Goal: Task Accomplishment & Management: Use online tool/utility

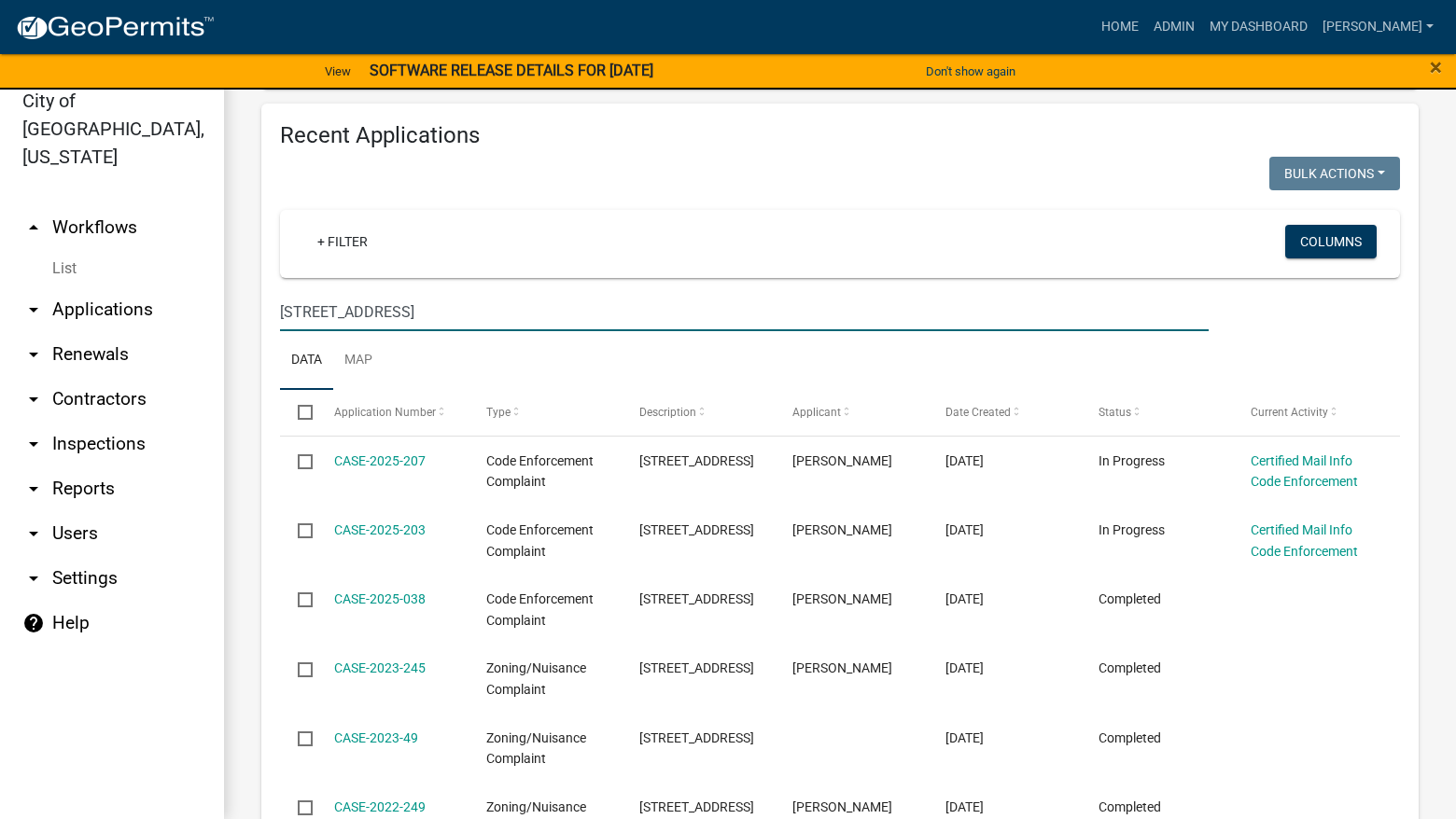
scroll to position [461, 0]
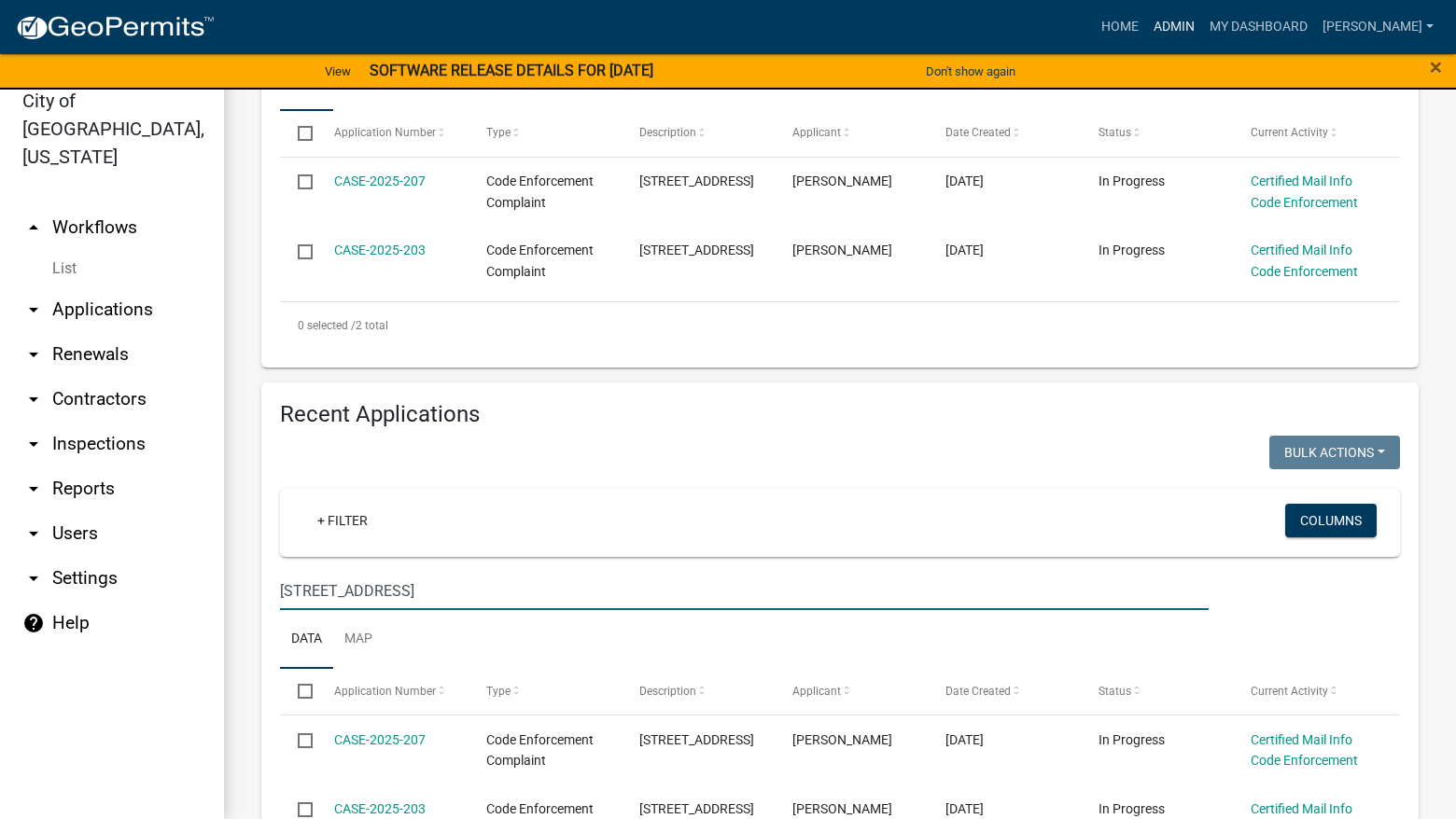
click at [1202, 30] on link "Admin" at bounding box center [1174, 27] width 56 height 36
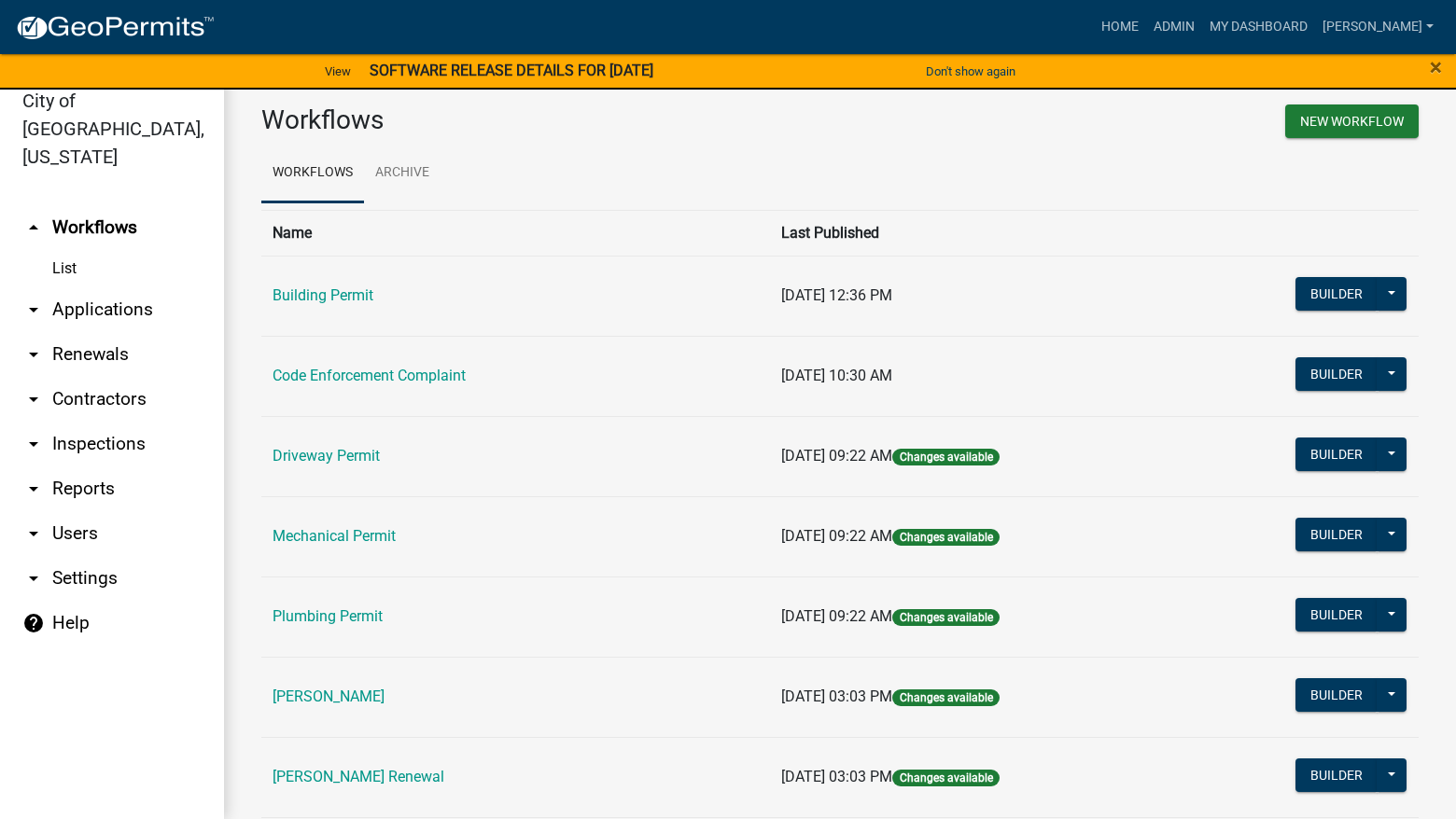
click at [298, 708] on td "[PERSON_NAME]" at bounding box center [515, 696] width 508 height 81
click at [306, 693] on link "[PERSON_NAME]" at bounding box center [328, 696] width 112 height 18
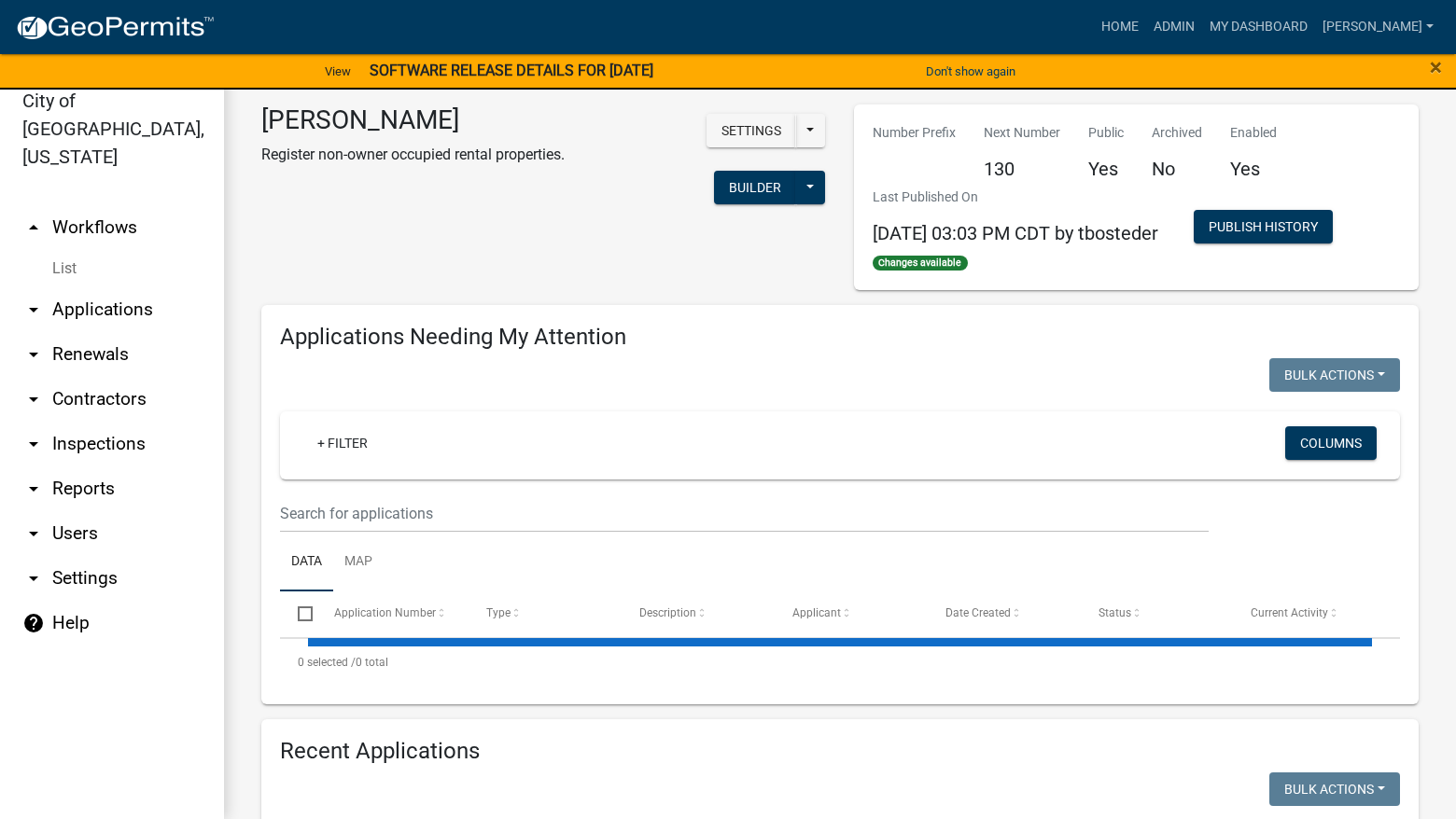
select select "3: 100"
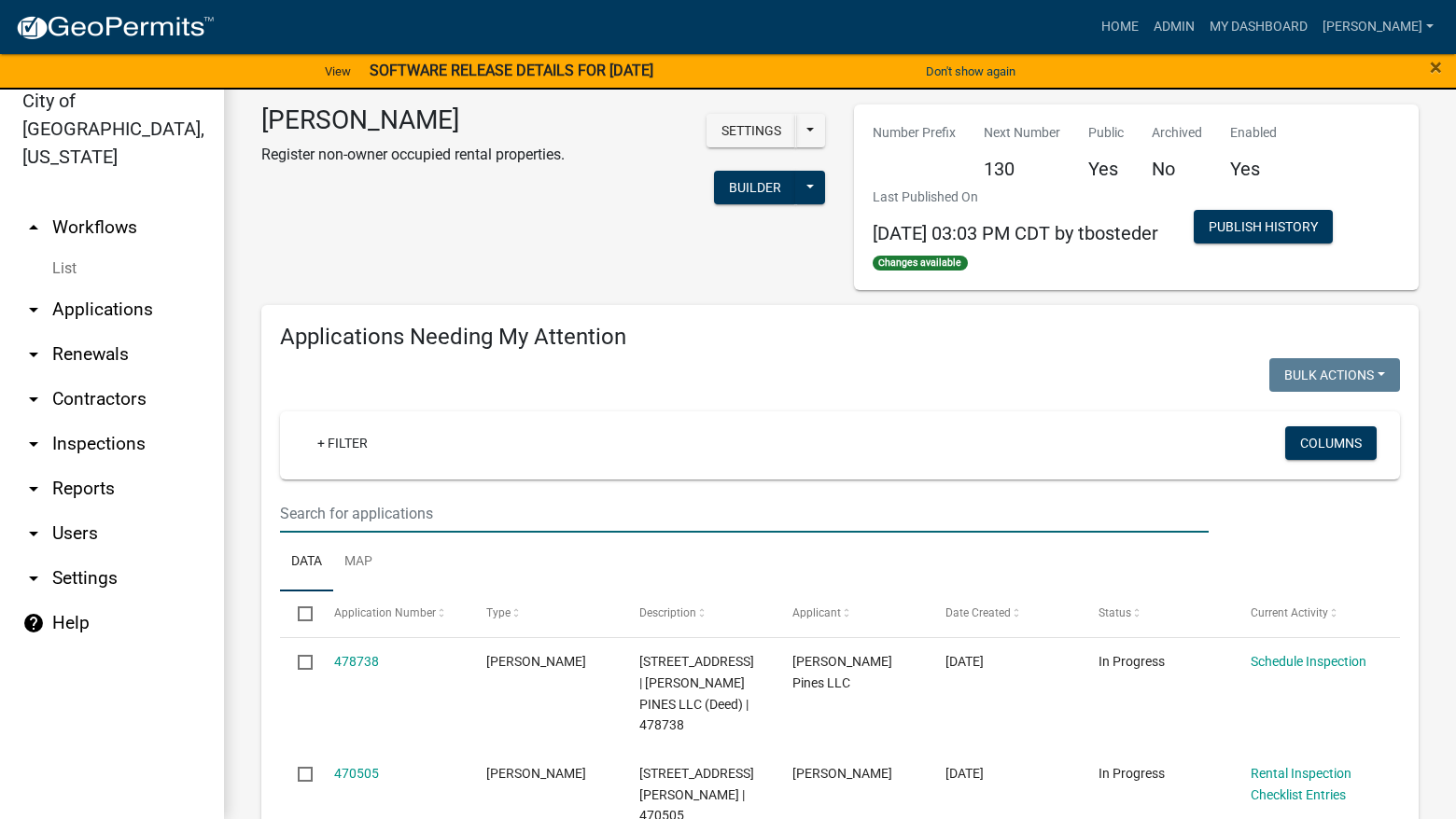
click at [518, 520] on input "text" at bounding box center [744, 513] width 929 height 38
type input "900"
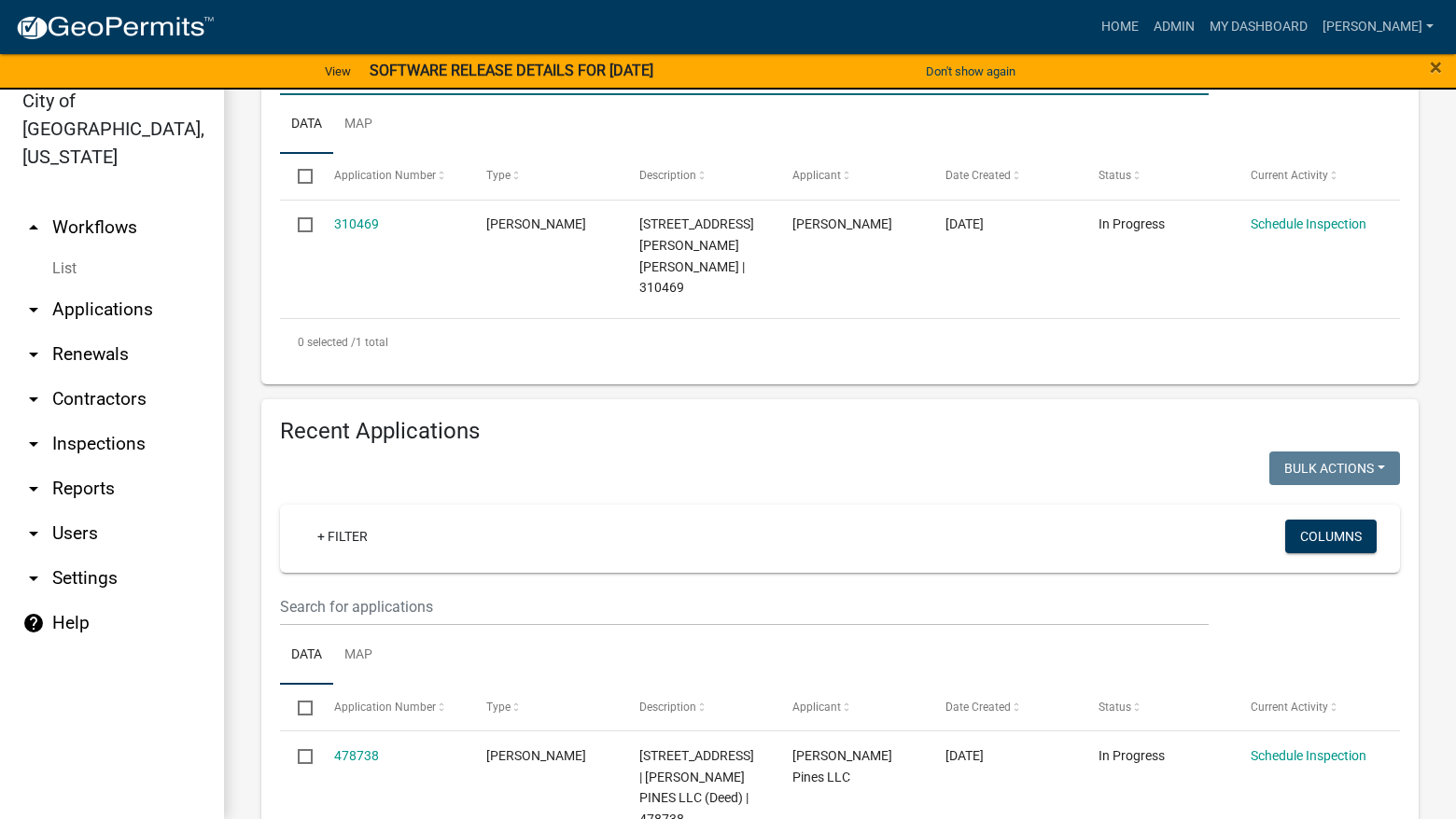
scroll to position [466, 0]
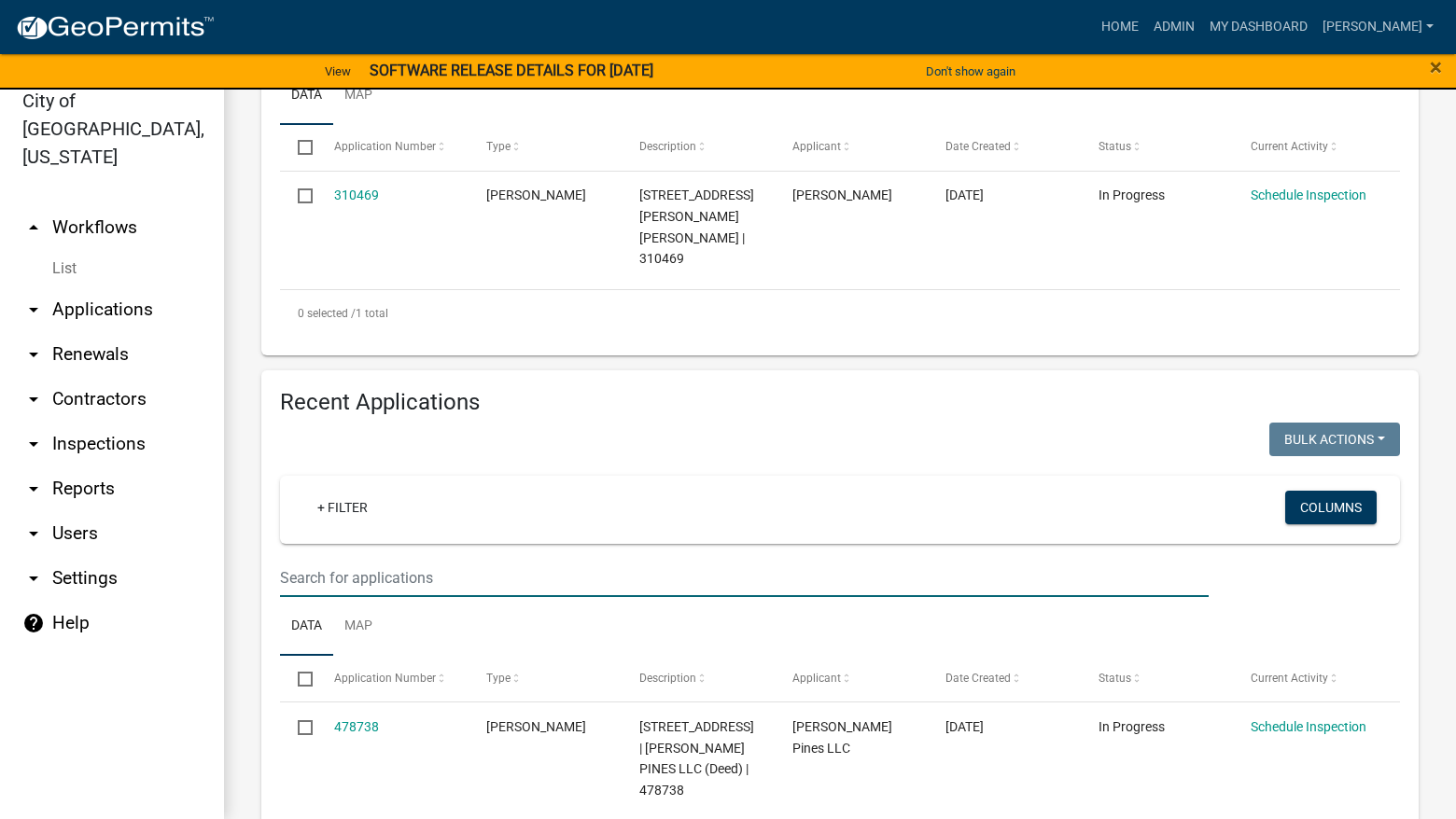
click at [642, 587] on input "text" at bounding box center [744, 578] width 929 height 38
type input "900"
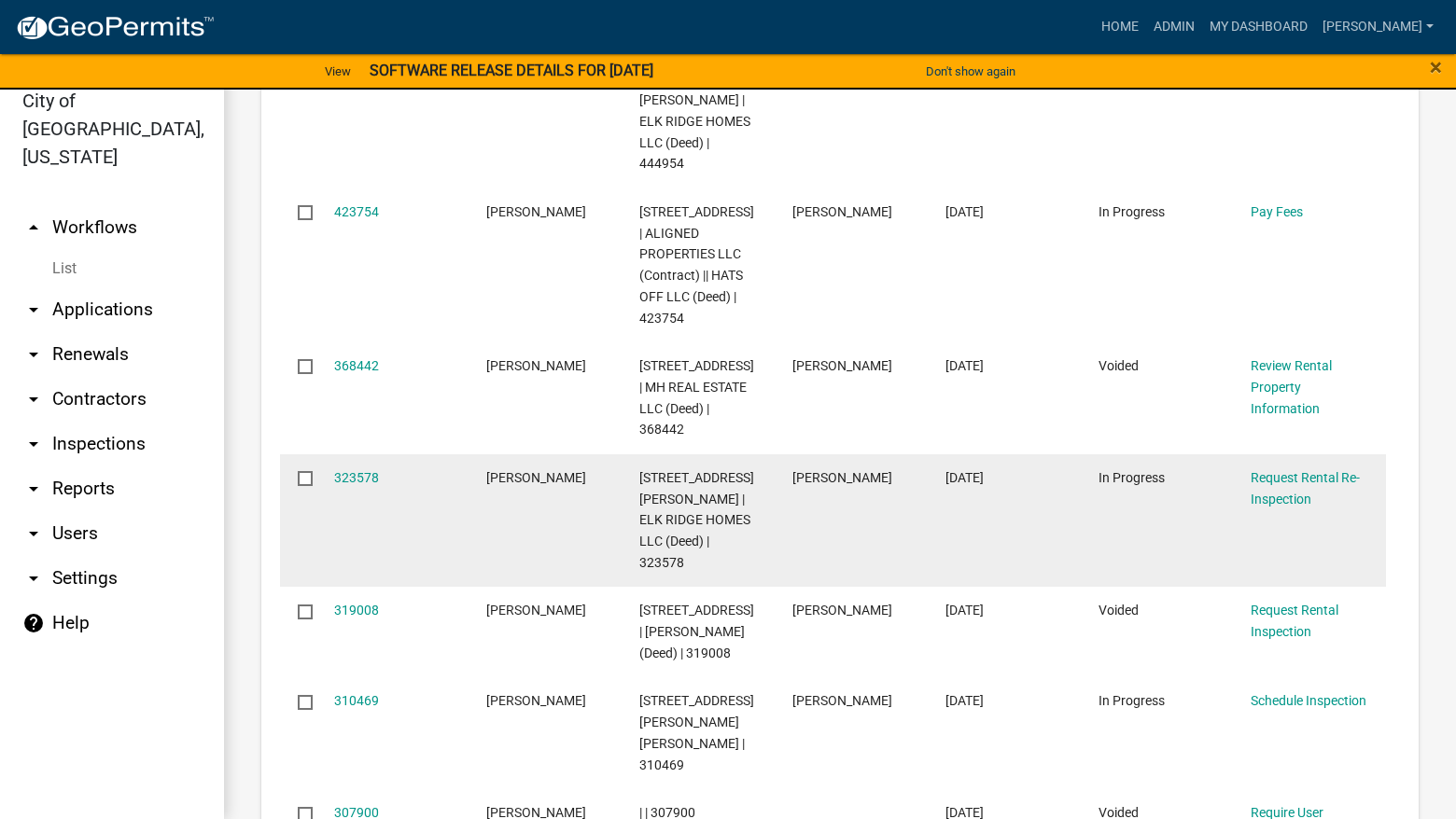
scroll to position [1213, 0]
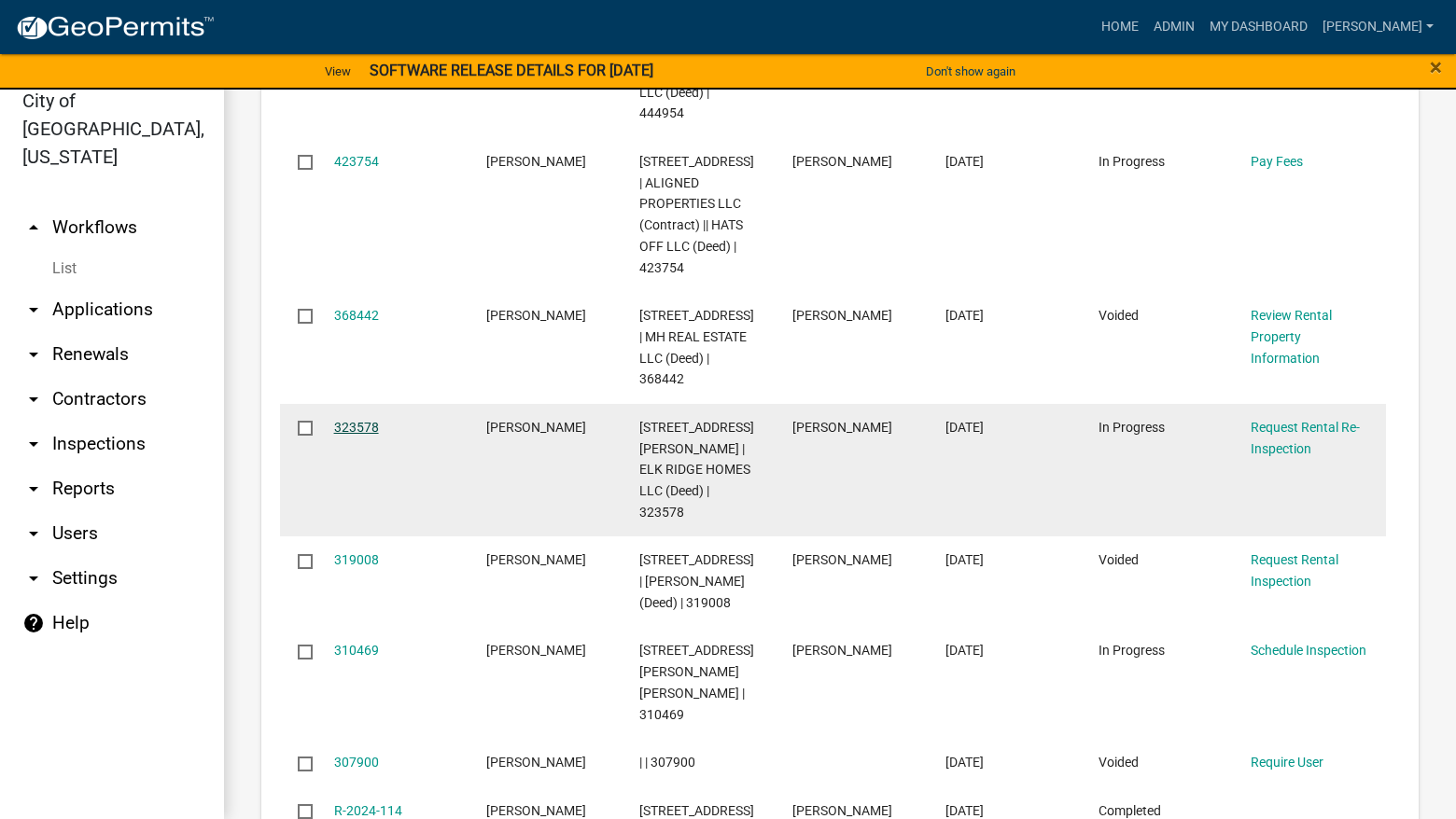
click at [368, 419] on link "323578" at bounding box center [356, 426] width 45 height 15
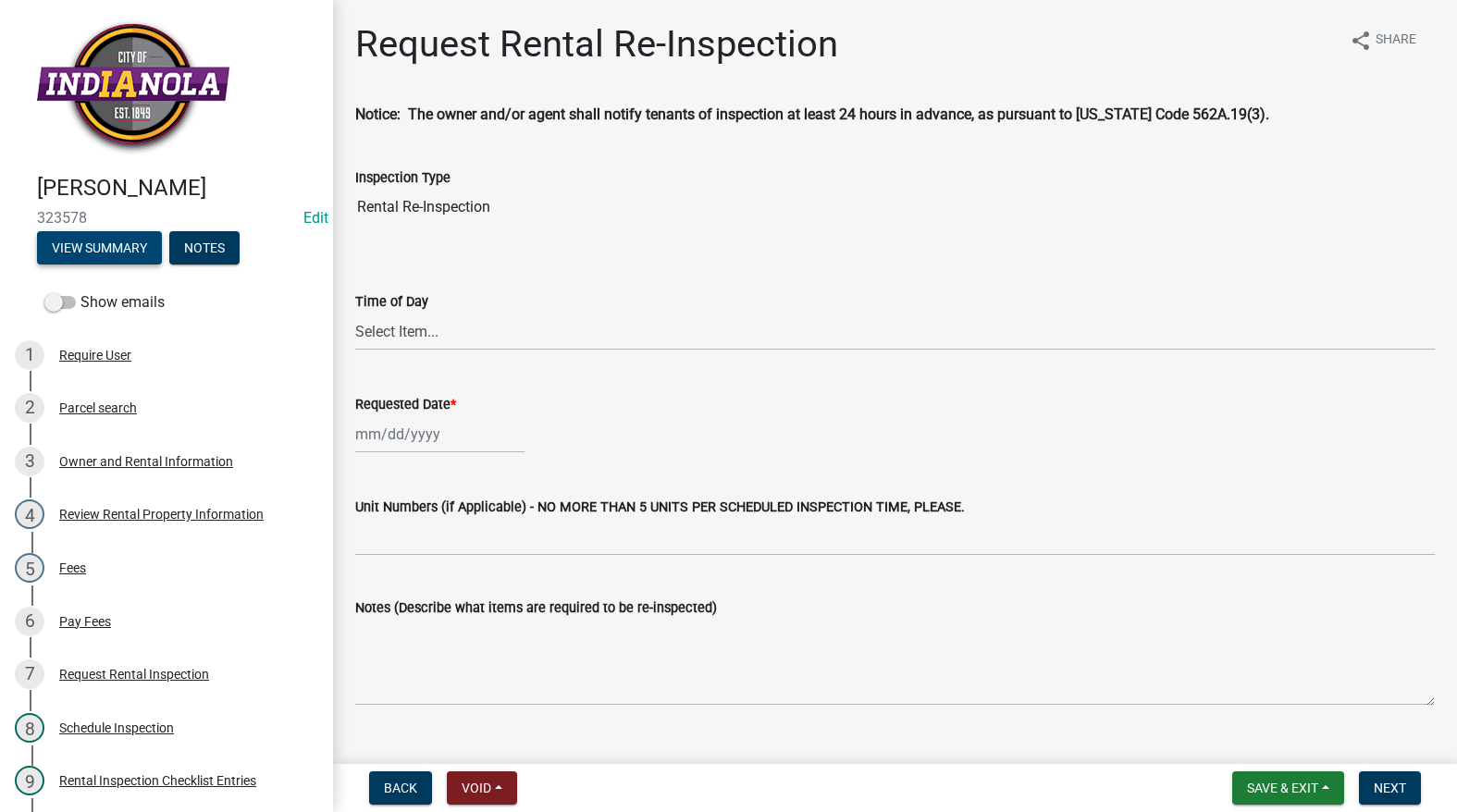
click at [111, 255] on button "View Summary" at bounding box center [99, 248] width 124 height 34
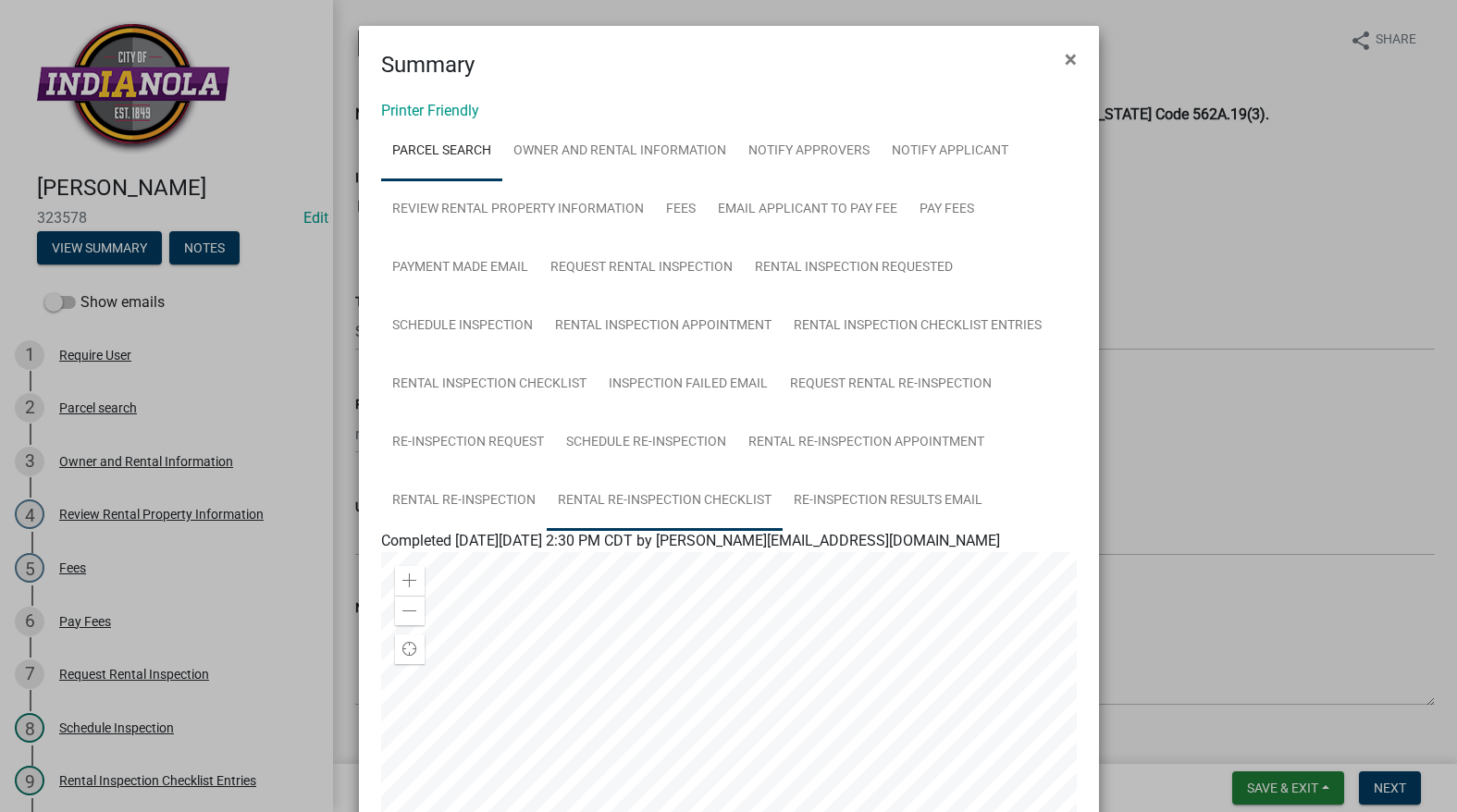
click at [659, 500] on link "Rental Re-Inspection Checklist" at bounding box center [664, 502] width 236 height 59
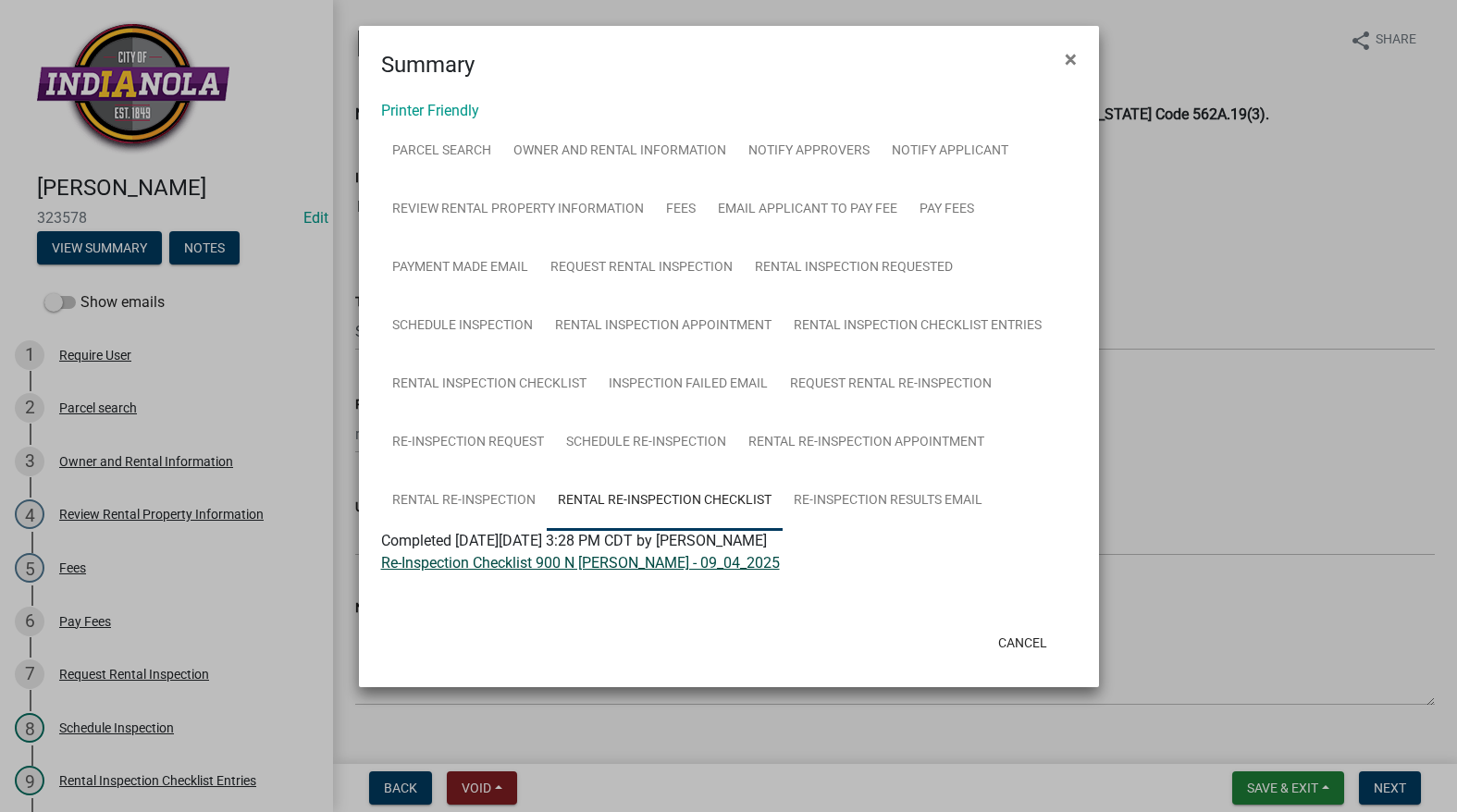
click at [607, 565] on link "Re-Inspection Checklist 900 N [PERSON_NAME] - 09_04_2025" at bounding box center [581, 563] width 399 height 18
